Goal: Information Seeking & Learning: Check status

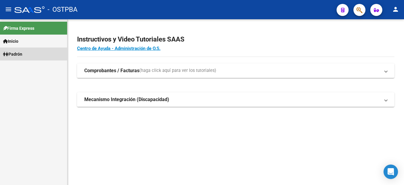
click at [19, 53] on span "Padrón" at bounding box center [12, 54] width 19 height 7
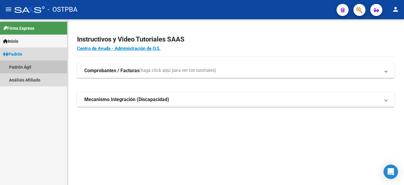
click at [21, 65] on link "Padrón Ágil" at bounding box center [33, 67] width 67 height 13
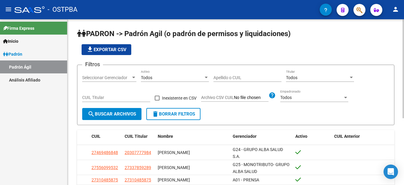
click at [213, 75] on app-bool-drop-down "Todos Activo" at bounding box center [177, 77] width 73 height 5
click at [215, 77] on input "Apellido o CUIL" at bounding box center [247, 77] width 68 height 5
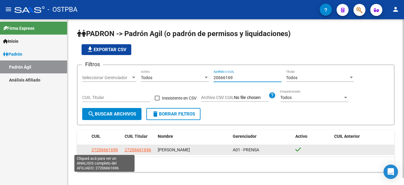
type input "20666169"
click at [106, 148] on span "27206661696" at bounding box center [105, 150] width 26 height 5
type textarea "27206661696"
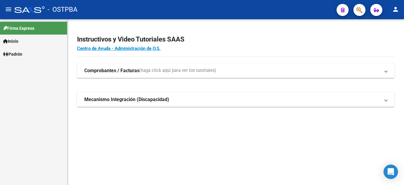
click at [26, 54] on link "Padrón" at bounding box center [33, 54] width 67 height 13
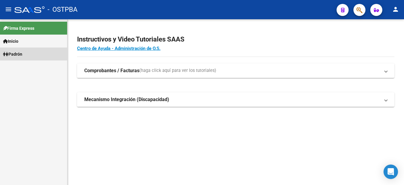
click at [26, 53] on link "Padrón" at bounding box center [33, 54] width 67 height 13
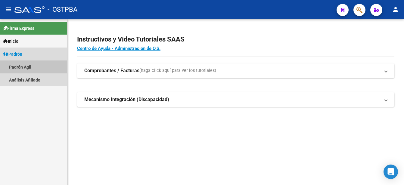
click at [26, 66] on link "Padrón Ágil" at bounding box center [33, 67] width 67 height 13
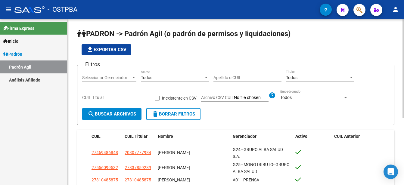
click at [216, 77] on input "Apellido o CUIL" at bounding box center [247, 77] width 68 height 5
type input "11713852"
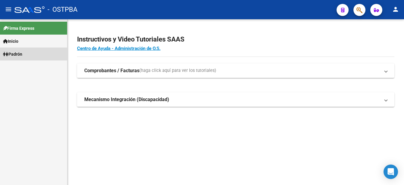
click at [17, 50] on link "Padrón" at bounding box center [33, 54] width 67 height 13
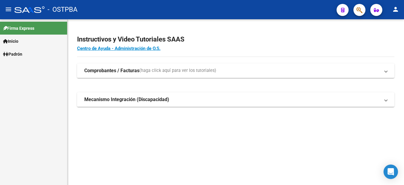
click at [15, 53] on span "Padrón" at bounding box center [12, 54] width 19 height 7
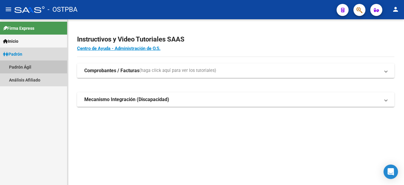
click at [19, 66] on link "Padrón Ágil" at bounding box center [33, 67] width 67 height 13
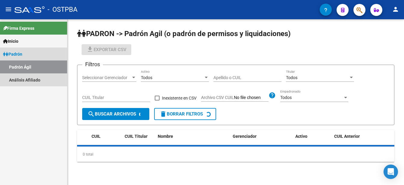
click at [19, 66] on link "Padrón Ágil" at bounding box center [33, 67] width 67 height 13
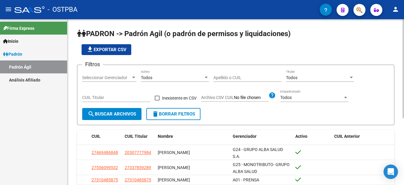
click at [216, 77] on input "Apellido o CUIL" at bounding box center [247, 77] width 68 height 5
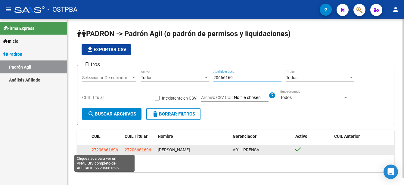
type input "20666169"
click at [108, 148] on span "27206661696" at bounding box center [105, 150] width 26 height 5
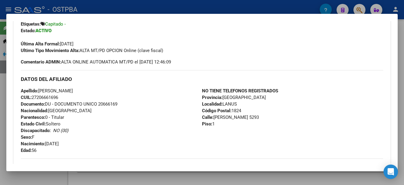
scroll to position [181, 0]
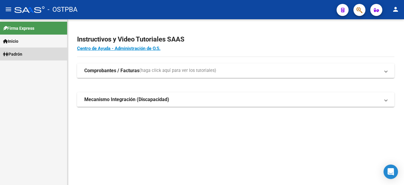
click at [20, 52] on span "Padrón" at bounding box center [12, 54] width 19 height 7
click at [21, 52] on span "Padrón" at bounding box center [12, 54] width 19 height 7
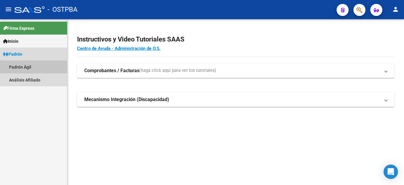
click at [28, 66] on link "Padrón Ágil" at bounding box center [33, 67] width 67 height 13
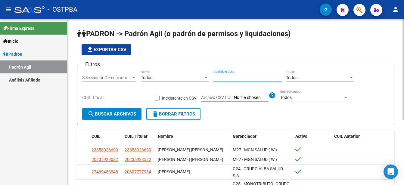
click at [216, 78] on input "Apellido o CUIL" at bounding box center [247, 77] width 68 height 5
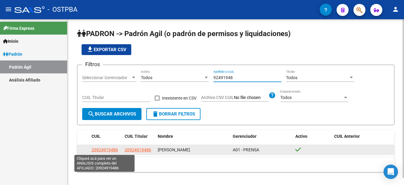
type input "92491948"
click at [110, 149] on span "20924919486" at bounding box center [105, 150] width 26 height 5
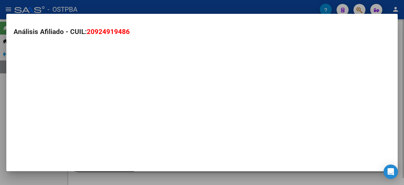
type textarea "20924919486"
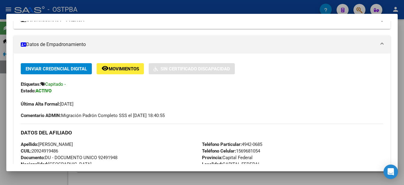
scroll to position [120, 0]
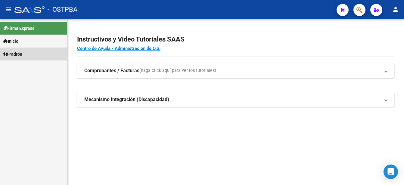
click at [29, 52] on link "Padrón" at bounding box center [33, 54] width 67 height 13
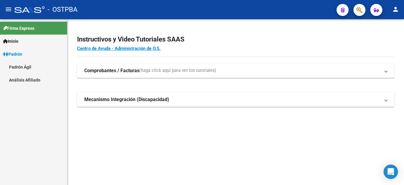
click at [24, 65] on link "Padrón Ágil" at bounding box center [33, 67] width 67 height 13
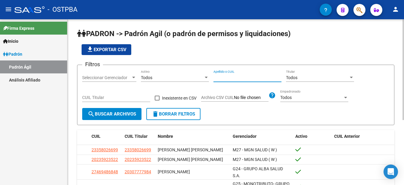
click at [216, 78] on input "Apellido o CUIL" at bounding box center [247, 77] width 68 height 5
